Goal: Find specific page/section: Find specific page/section

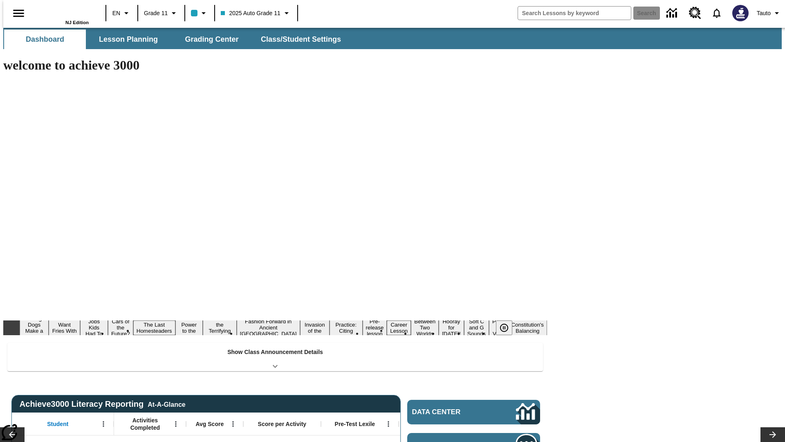
type input "-1"
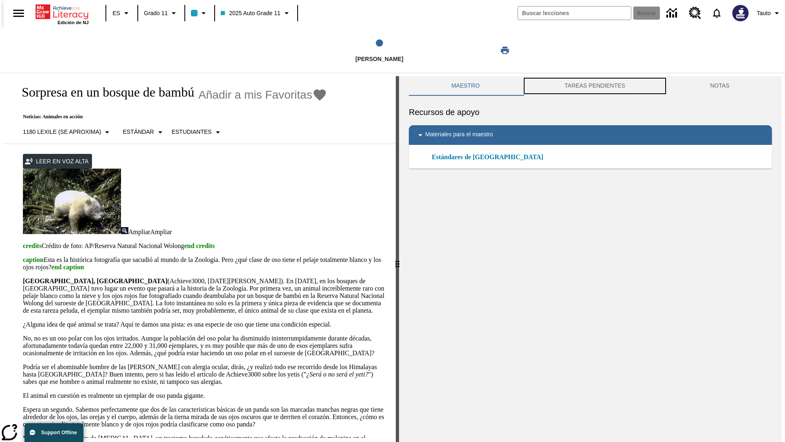
click at [595, 86] on button "TAREAS PENDIENTES" at bounding box center [595, 86] width 146 height 20
